Goal: Navigation & Orientation: Find specific page/section

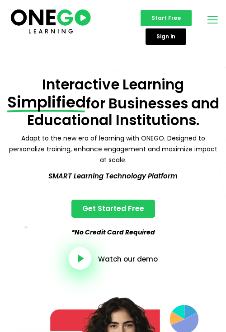
click at [211, 20] on icon "open-menu" at bounding box center [213, 20] width 14 height 14
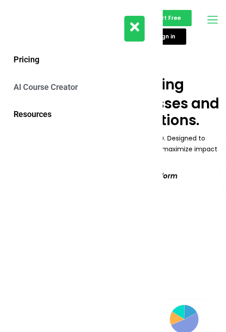
click at [27, 85] on link "AI Course Creator" at bounding box center [81, 88] width 145 height 28
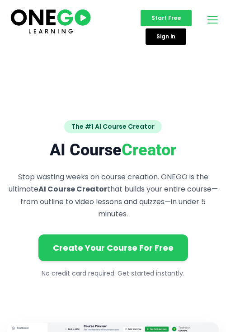
click at [212, 20] on icon "open-menu" at bounding box center [213, 20] width 14 height 14
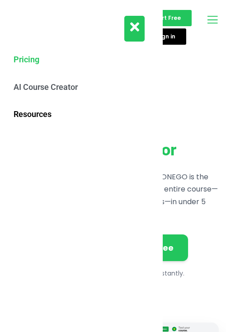
click at [22, 62] on link "Pricing" at bounding box center [81, 60] width 145 height 28
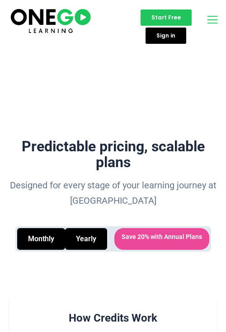
click at [213, 20] on icon "open-menu" at bounding box center [213, 20] width 14 height 14
click at [207, 17] on icon "open-menu" at bounding box center [213, 20] width 14 height 14
click at [56, 19] on img at bounding box center [50, 20] width 83 height 28
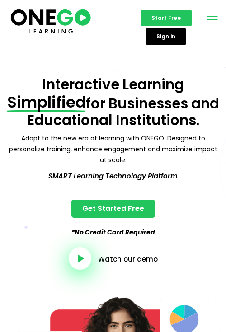
click at [203, 20] on div "Pricing AI Course Creator Resources" at bounding box center [209, 21] width 14 height 16
click at [206, 20] on icon "open-menu" at bounding box center [213, 20] width 14 height 14
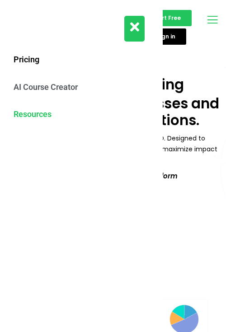
click at [51, 110] on link "Resources" at bounding box center [81, 115] width 145 height 28
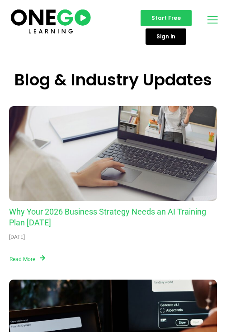
click at [208, 21] on icon "open-menu" at bounding box center [213, 20] width 14 height 14
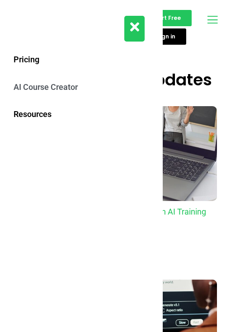
click at [52, 80] on link "AI Course Creator" at bounding box center [81, 88] width 145 height 28
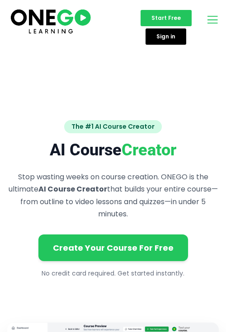
click at [57, 32] on img at bounding box center [50, 21] width 83 height 28
